Goal: Task Accomplishment & Management: Manage account settings

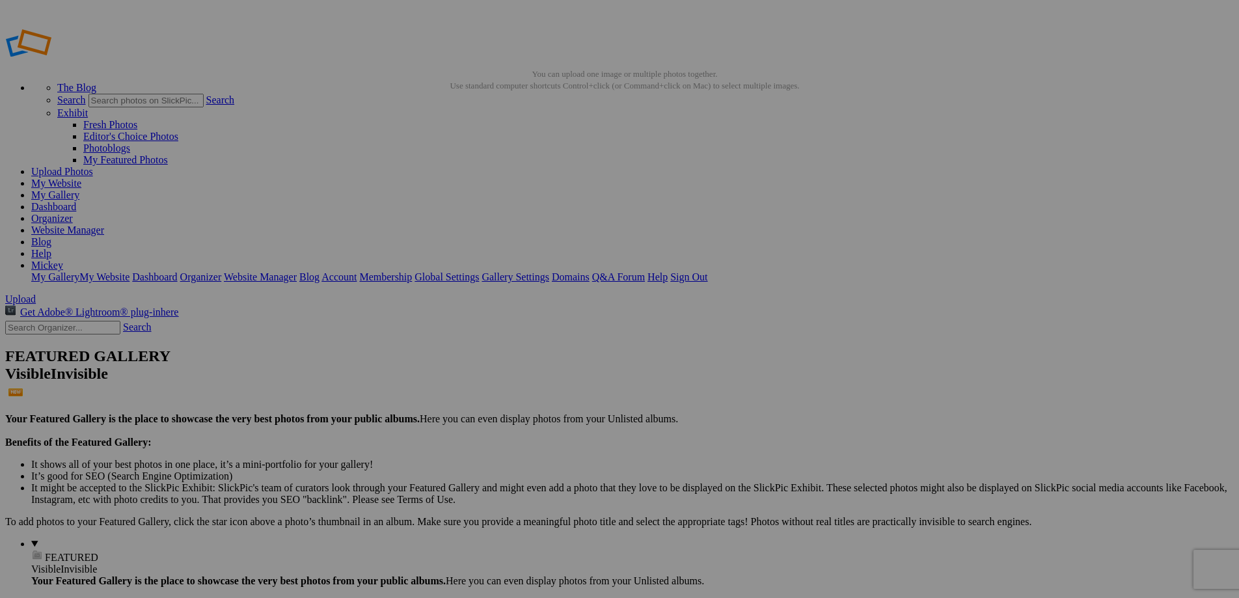
type input "[PERSON_NAME]"
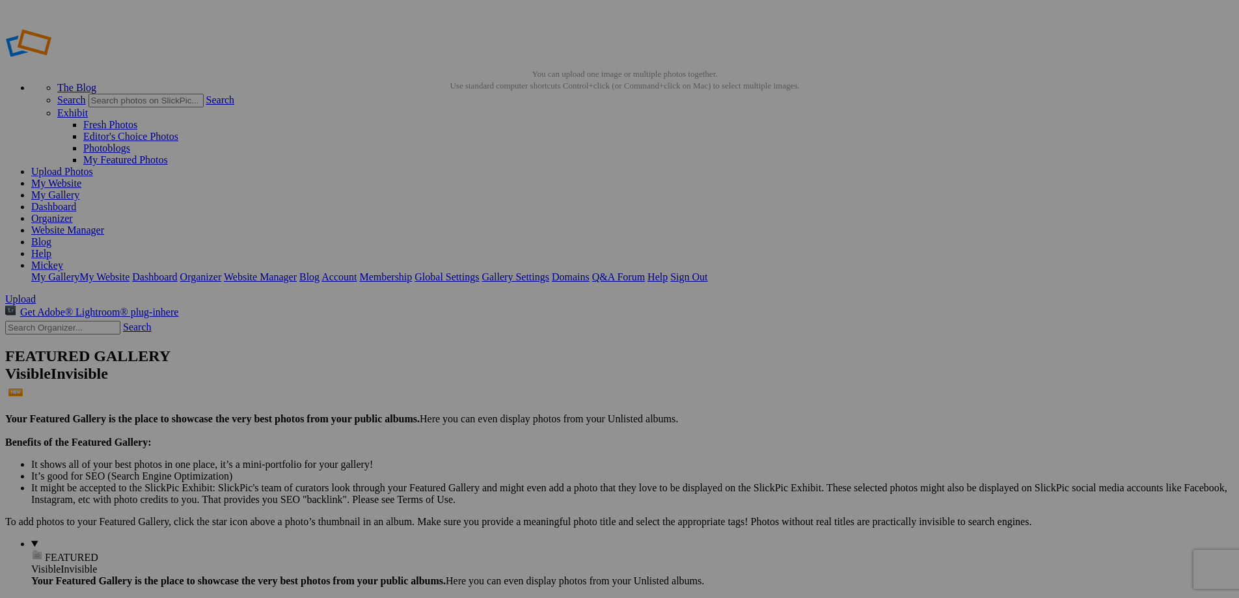
type input "[PERSON_NAME]"
